Goal: Task Accomplishment & Management: Manage account settings

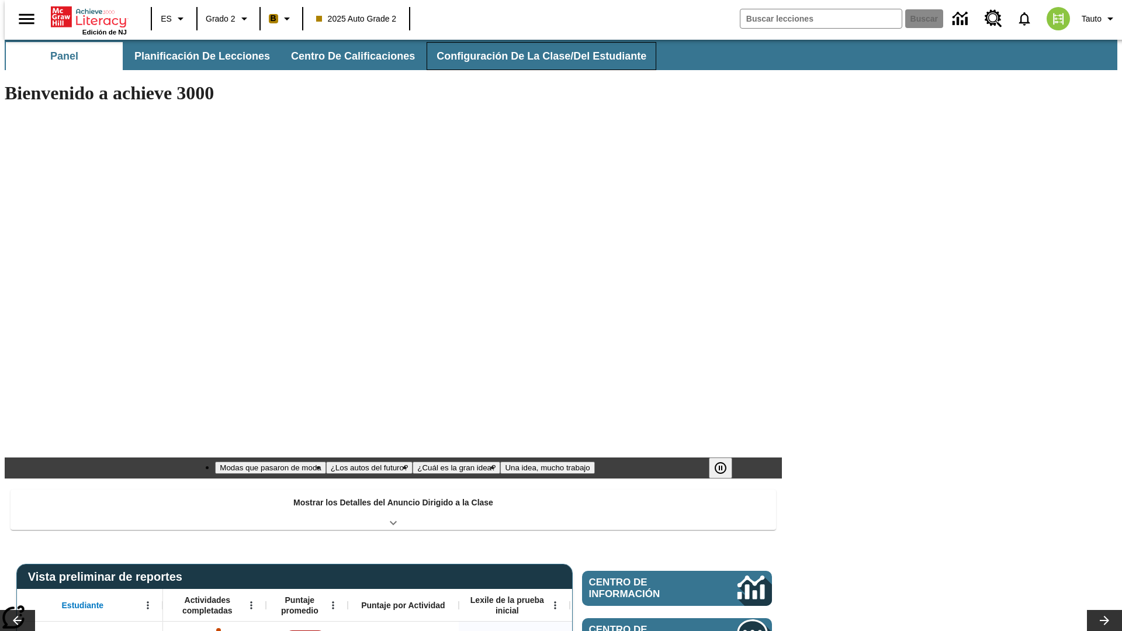
click at [529, 56] on span "Configuración de la clase/del estudiante" at bounding box center [542, 56] width 210 height 13
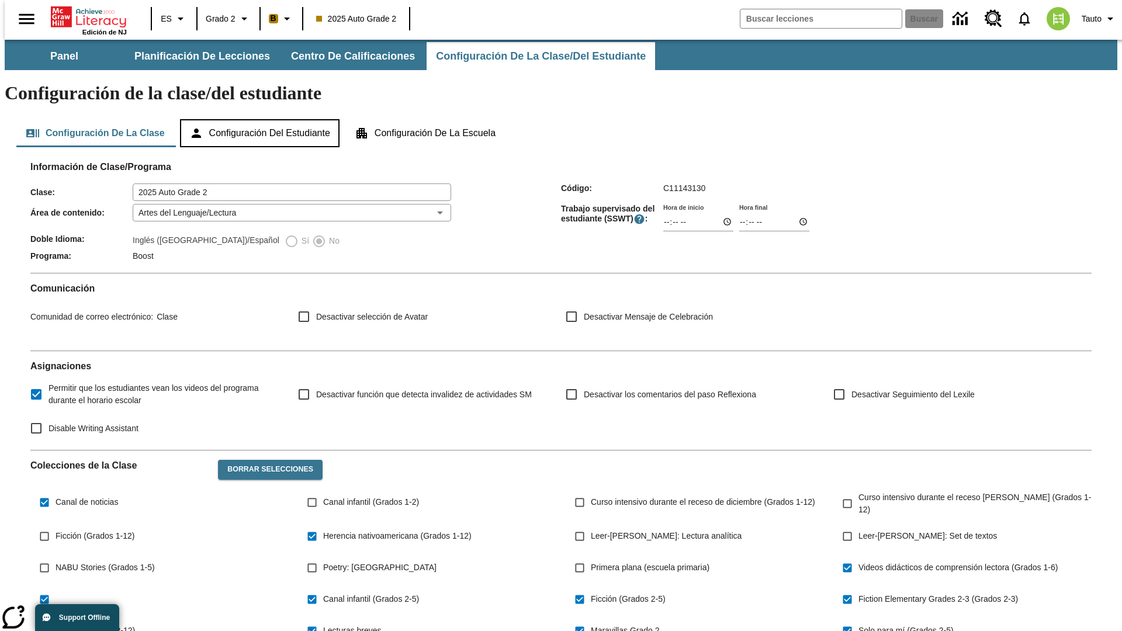
click at [261, 119] on button "Configuración del estudiante" at bounding box center [260, 133] width 160 height 28
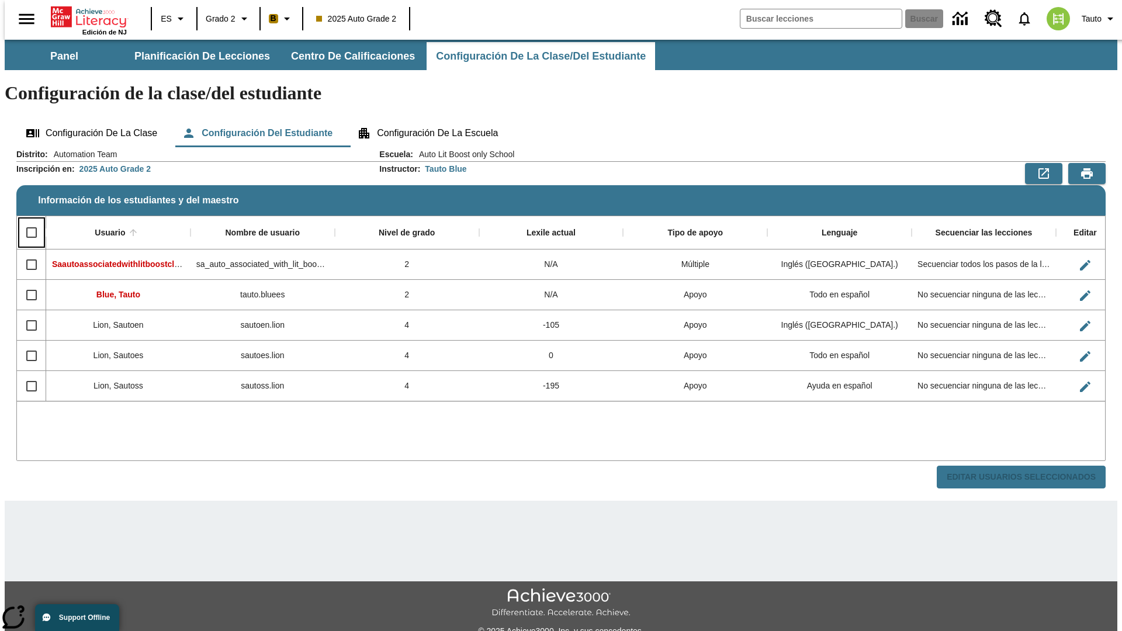
click at [26, 220] on input "Select all rows" at bounding box center [31, 232] width 25 height 25
checkbox input "true"
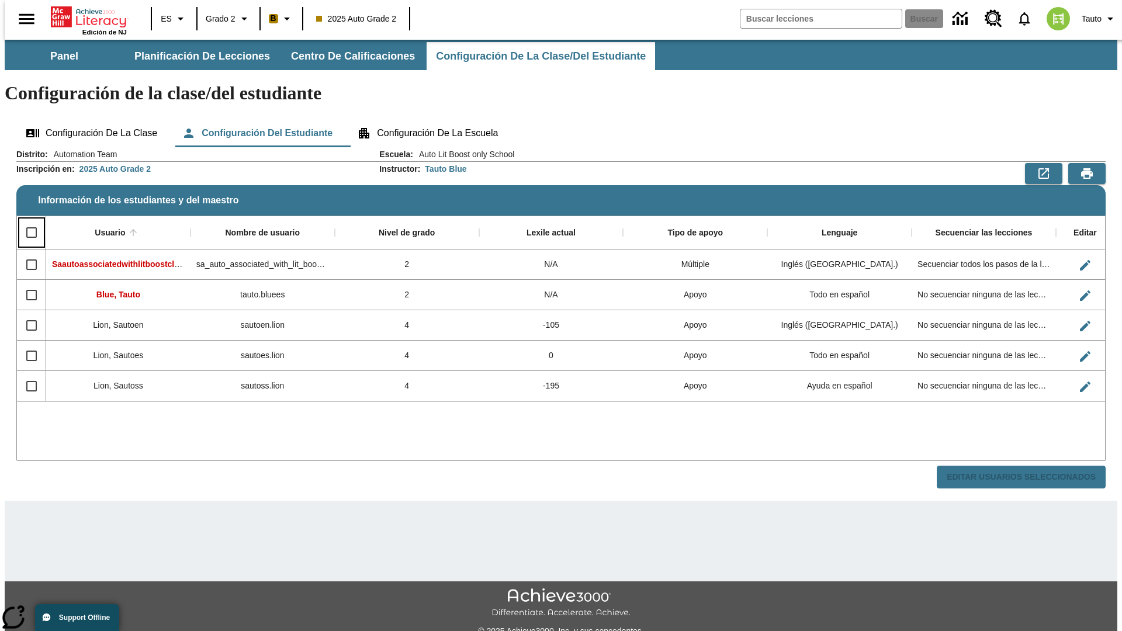
checkbox input "true"
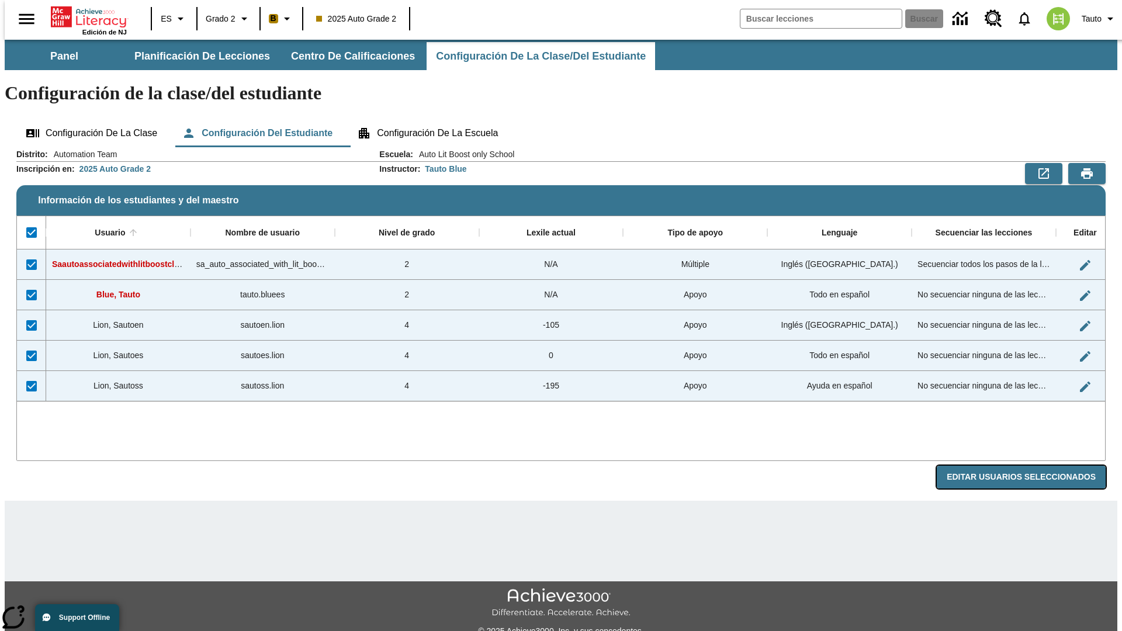
click at [1030, 466] on button "Editar Usuarios Seleccionados" at bounding box center [1021, 477] width 169 height 23
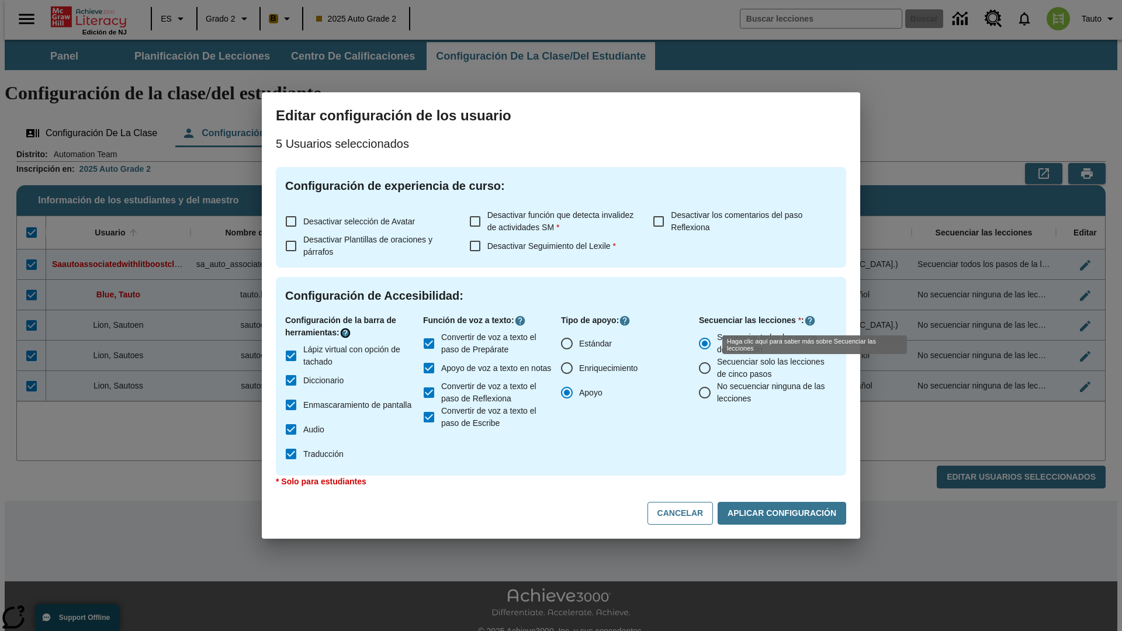
click at [347, 333] on icon "Haga clic aquí para saber más sobre" at bounding box center [346, 333] width 12 height 12
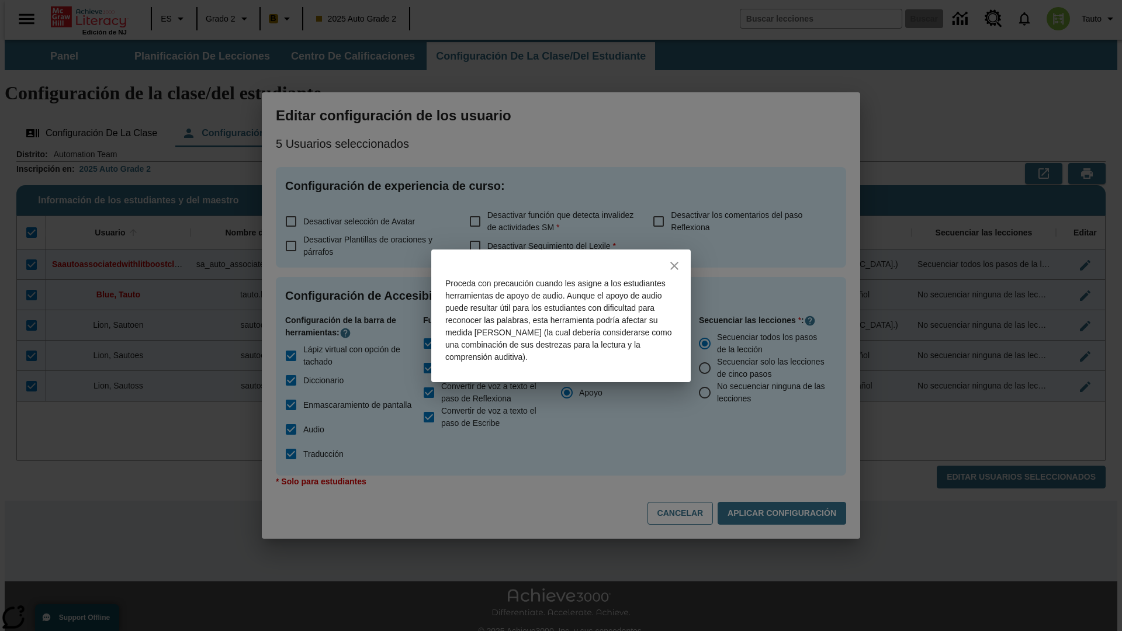
click at [675, 265] on icon "close" at bounding box center [674, 266] width 8 height 8
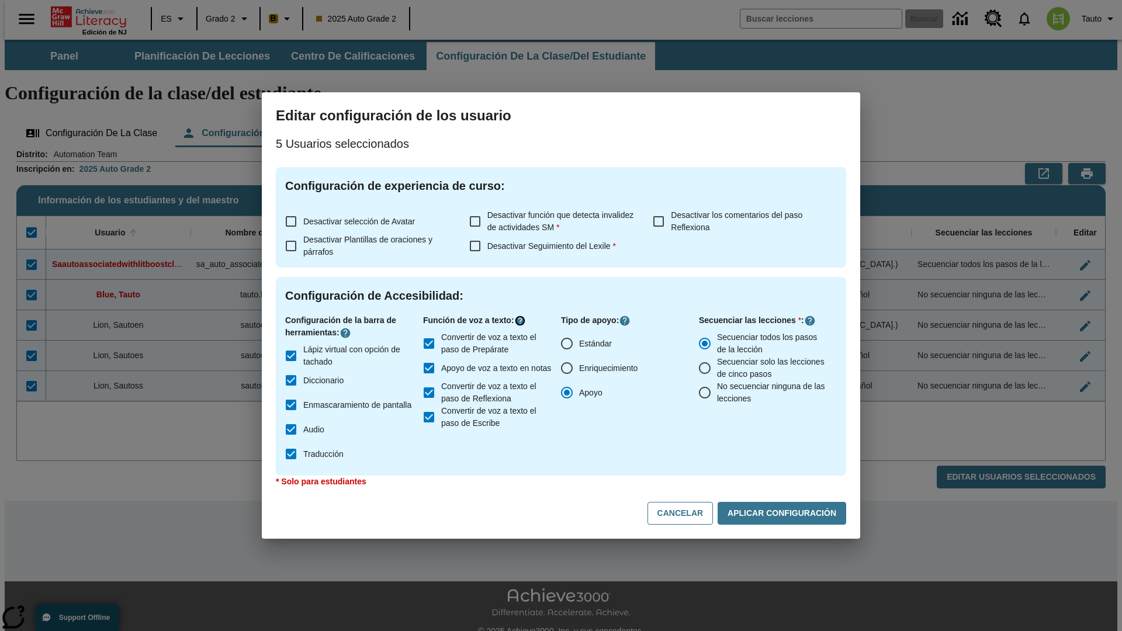
click at [523, 321] on icon "Haga clic aquí para saber más sobre" at bounding box center [520, 321] width 12 height 12
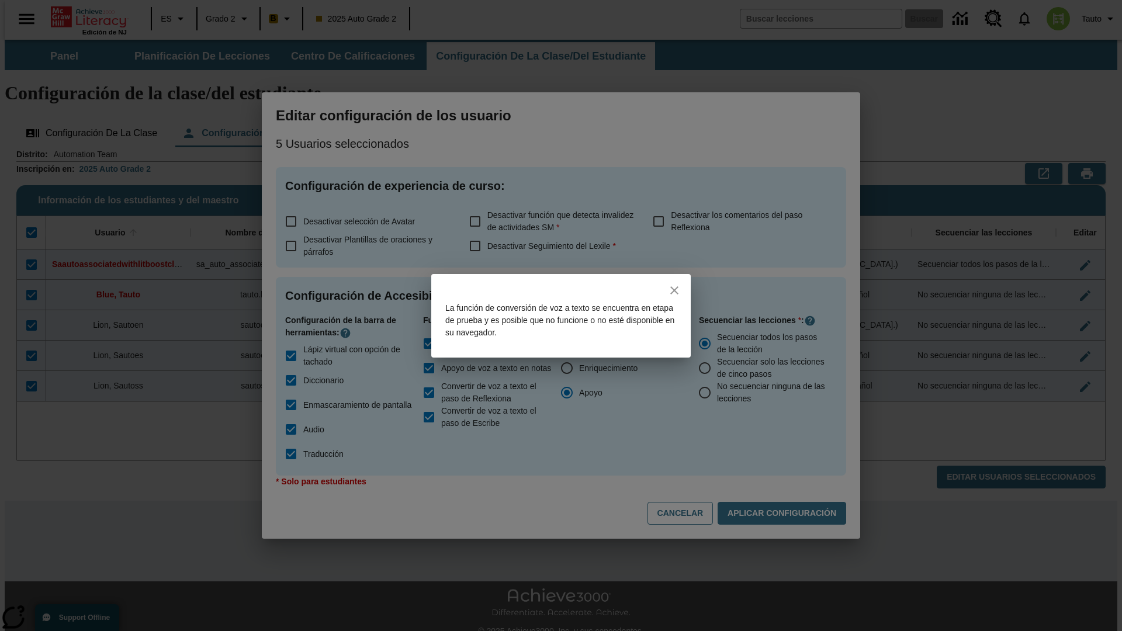
click at [675, 290] on icon "close" at bounding box center [674, 290] width 8 height 8
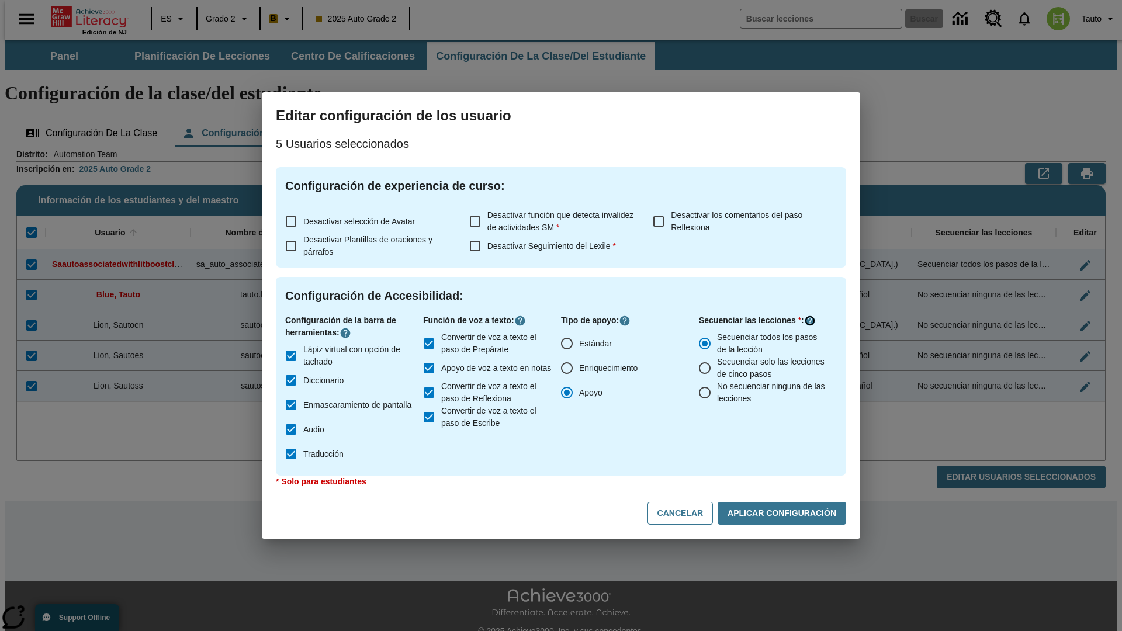
click at [810, 321] on icon "Haga clic aquí para saber más sobre" at bounding box center [810, 321] width 12 height 12
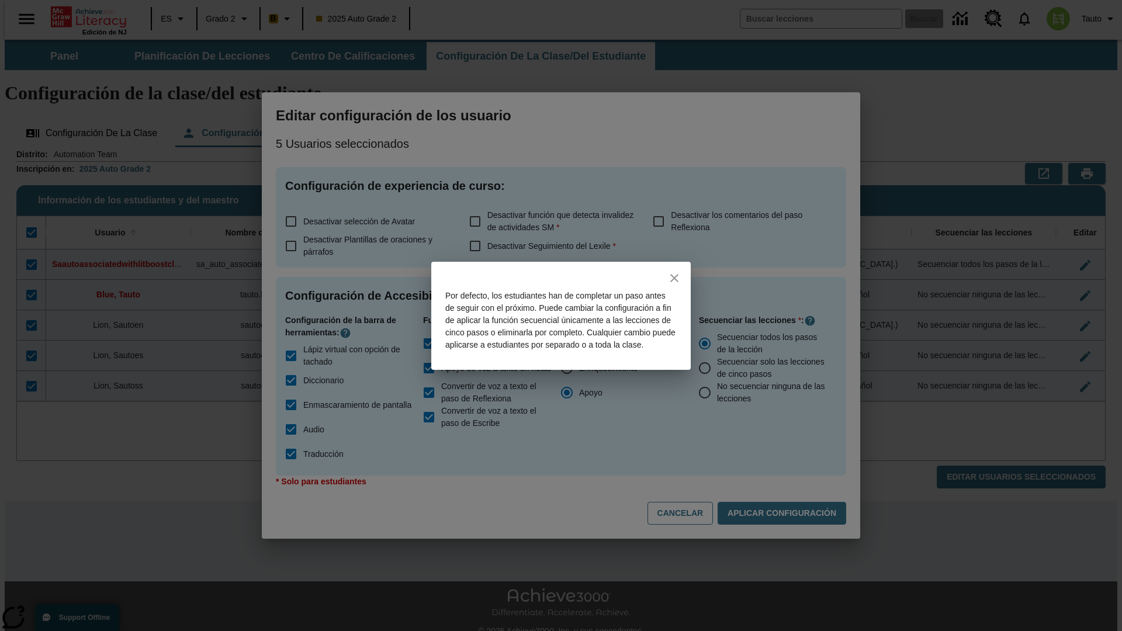
click at [675, 274] on icon "close" at bounding box center [674, 278] width 8 height 8
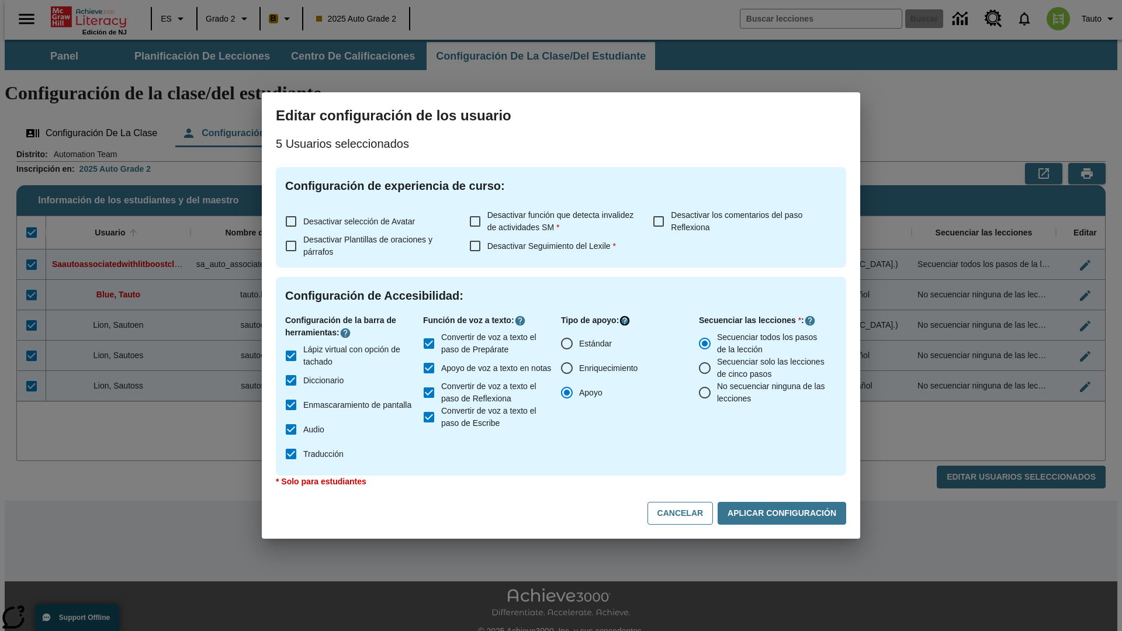
click at [627, 321] on icon "Haga clic aquí para saber más sobre" at bounding box center [625, 321] width 12 height 12
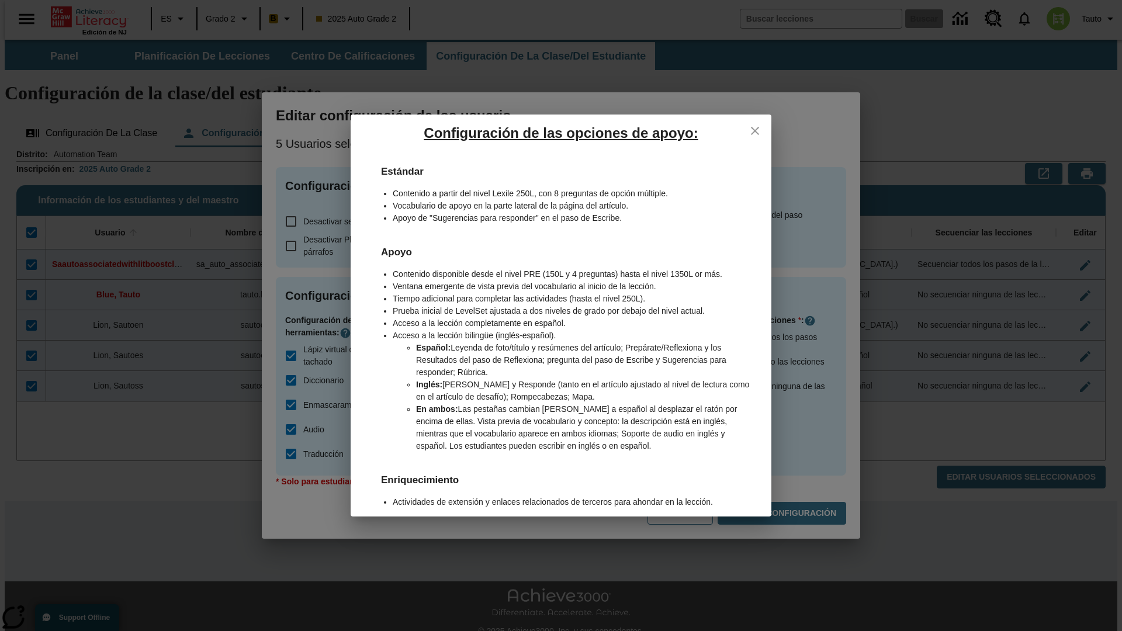
click at [755, 130] on icon "close" at bounding box center [755, 131] width 8 height 8
